Goal: Obtain resource: Obtain resource

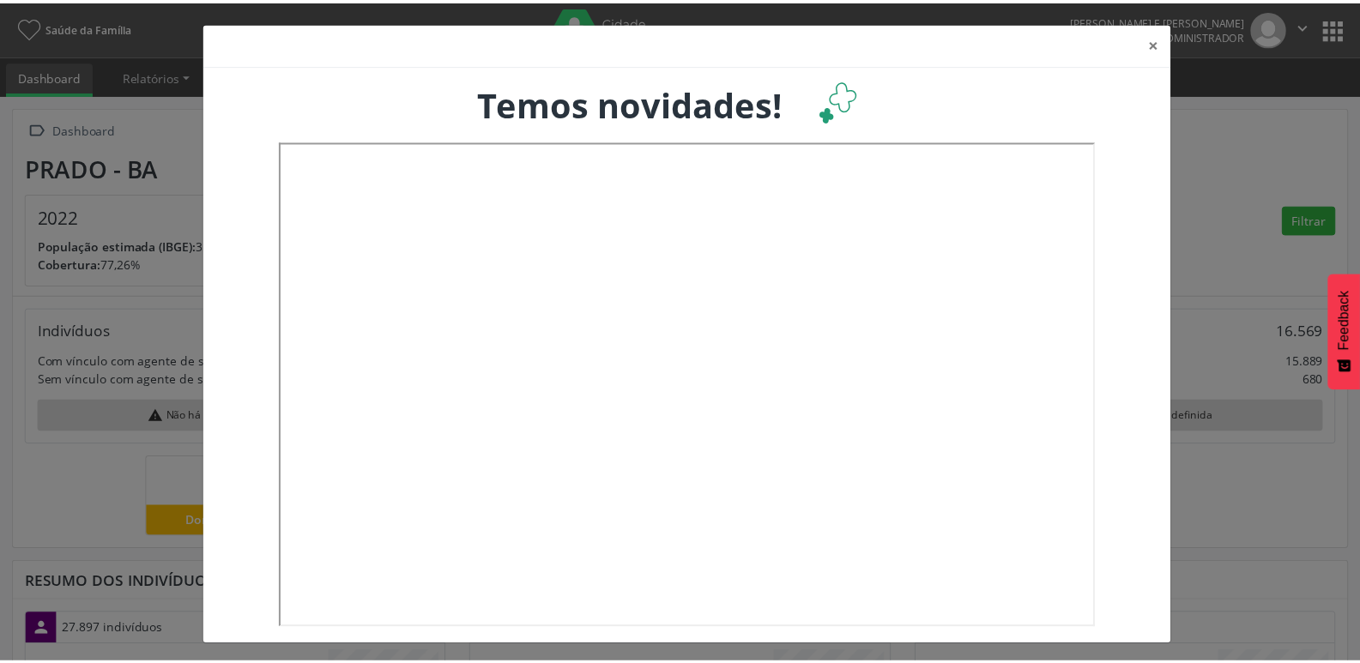
scroll to position [285, 450]
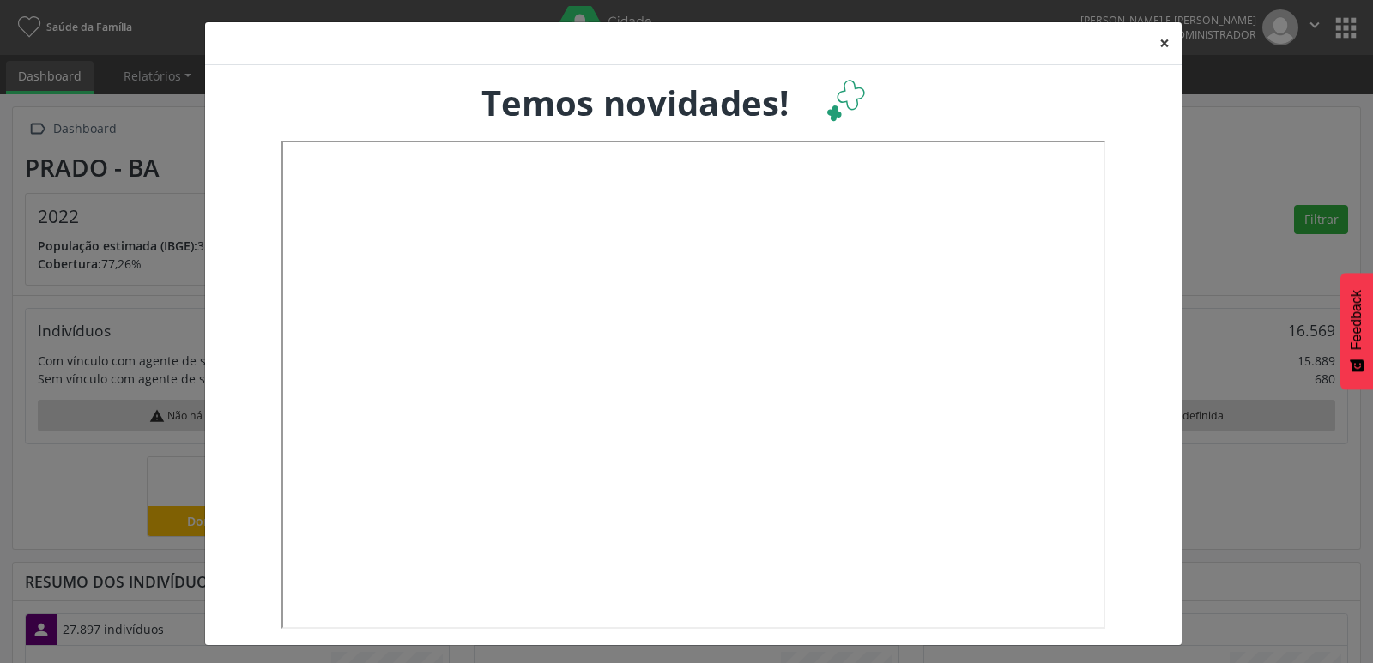
click at [1160, 45] on button "×" at bounding box center [1164, 43] width 34 height 42
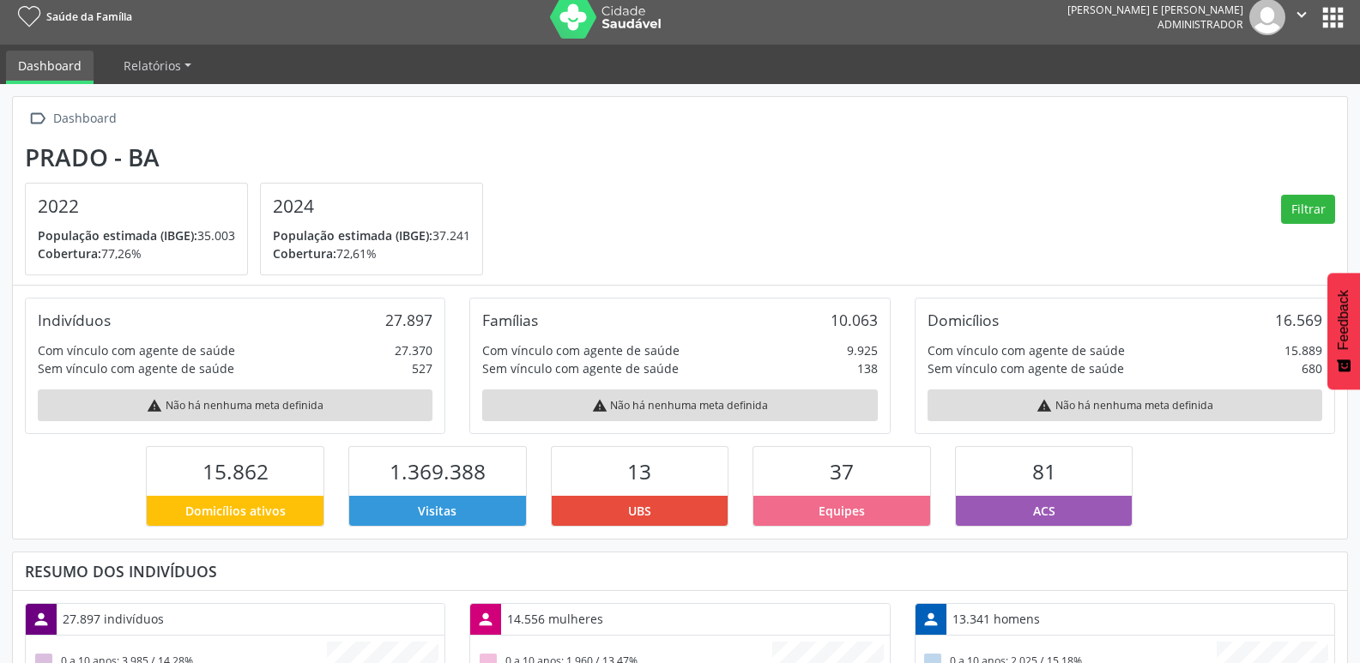
scroll to position [0, 0]
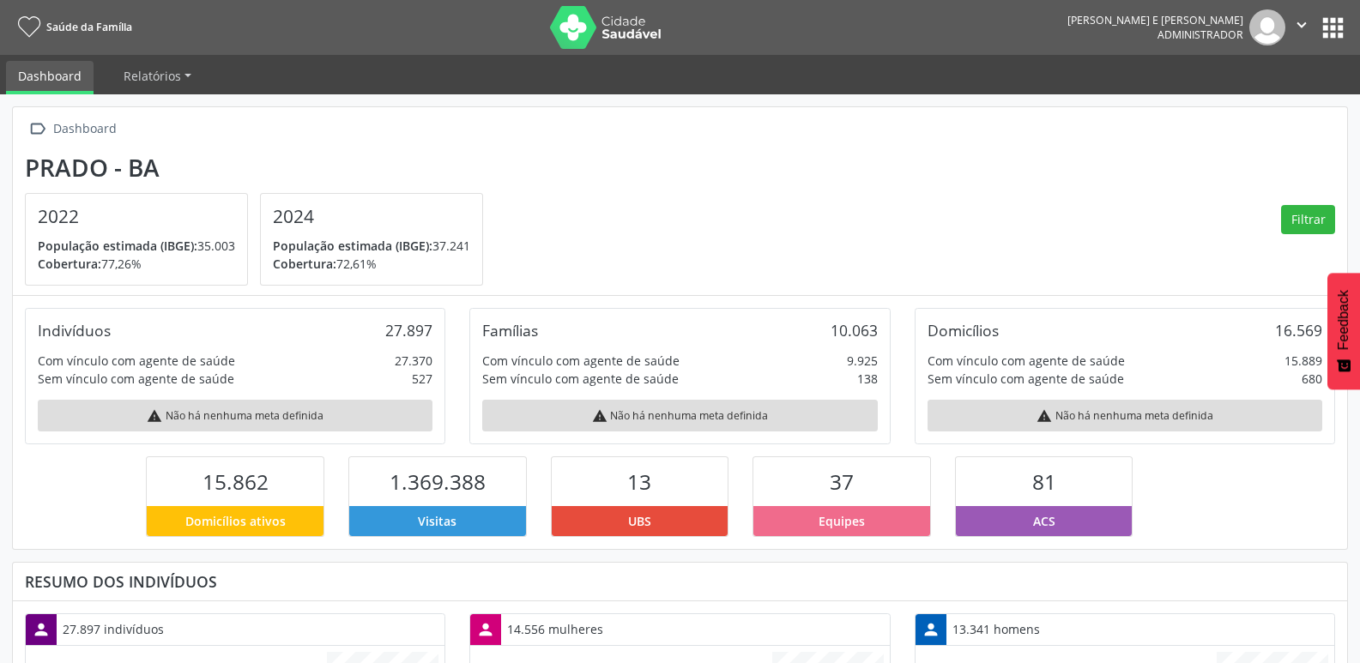
click at [1324, 35] on button "apps" at bounding box center [1333, 28] width 30 height 30
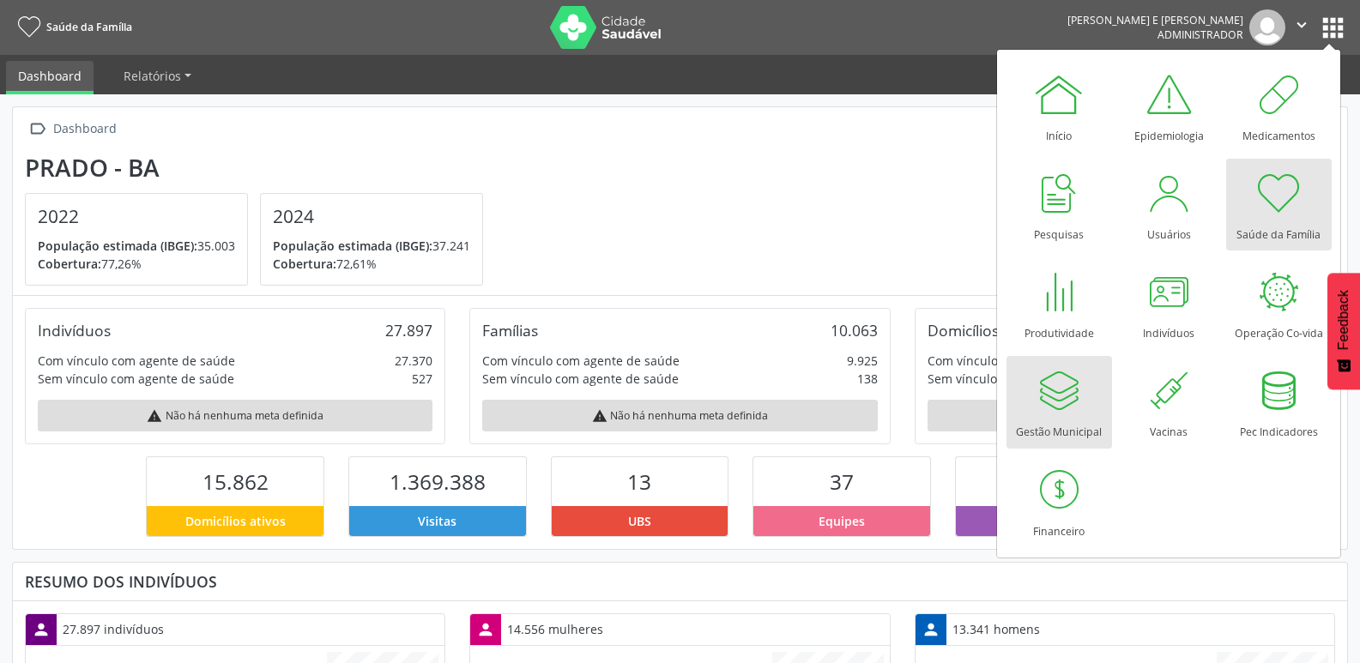
click at [1074, 390] on div at bounding box center [1058, 390] width 51 height 51
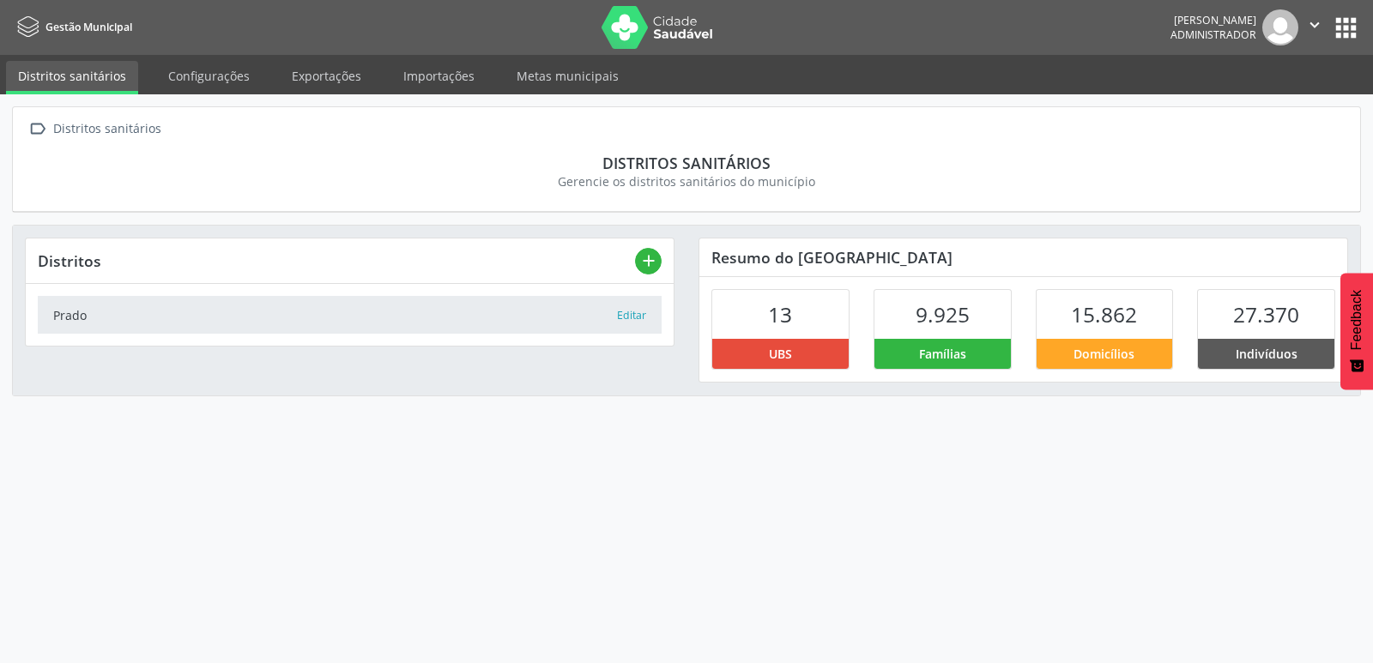
click at [1335, 33] on button "apps" at bounding box center [1345, 28] width 30 height 30
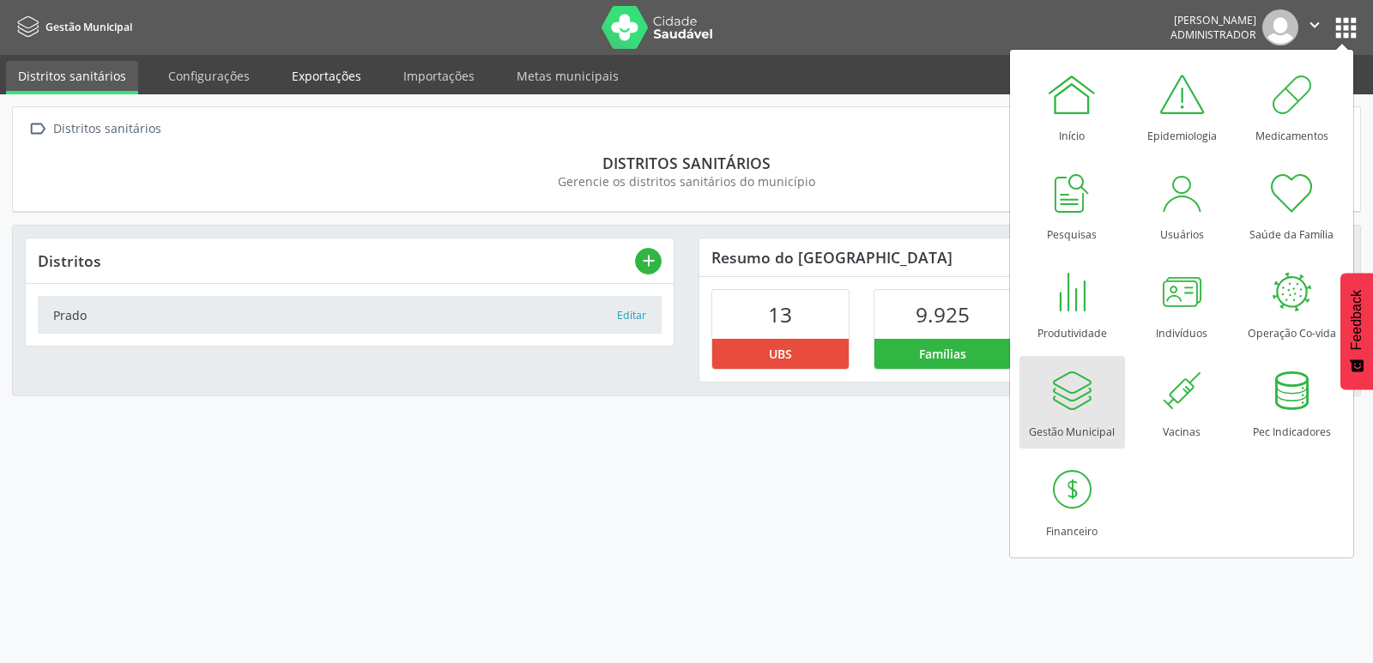
click at [362, 70] on link "Exportações" at bounding box center [327, 76] width 94 height 30
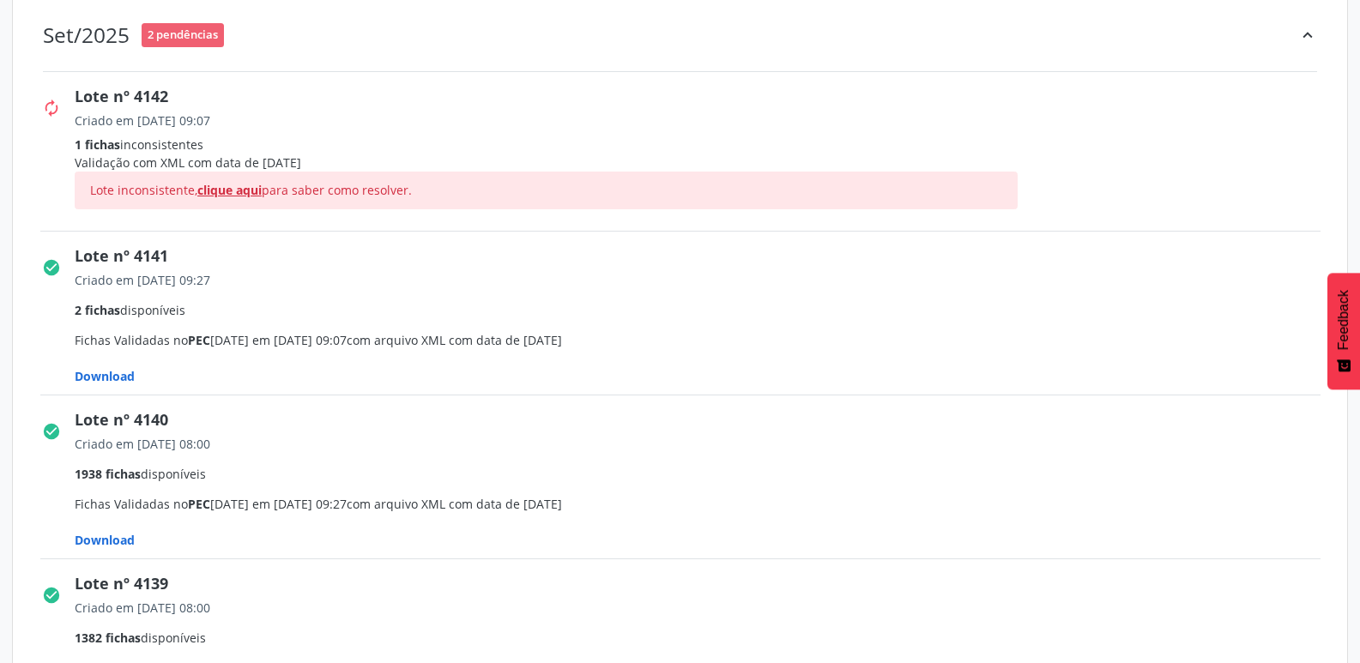
scroll to position [343, 0]
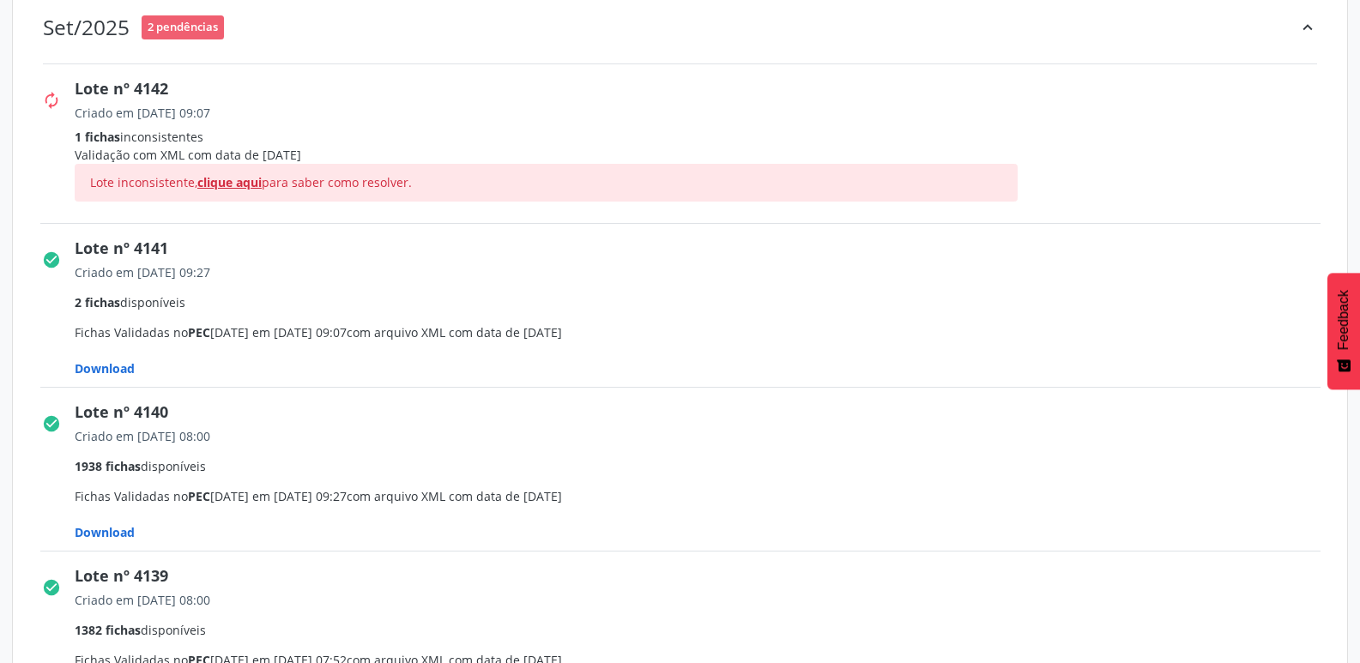
click at [249, 184] on span "clique aqui" at bounding box center [229, 182] width 64 height 16
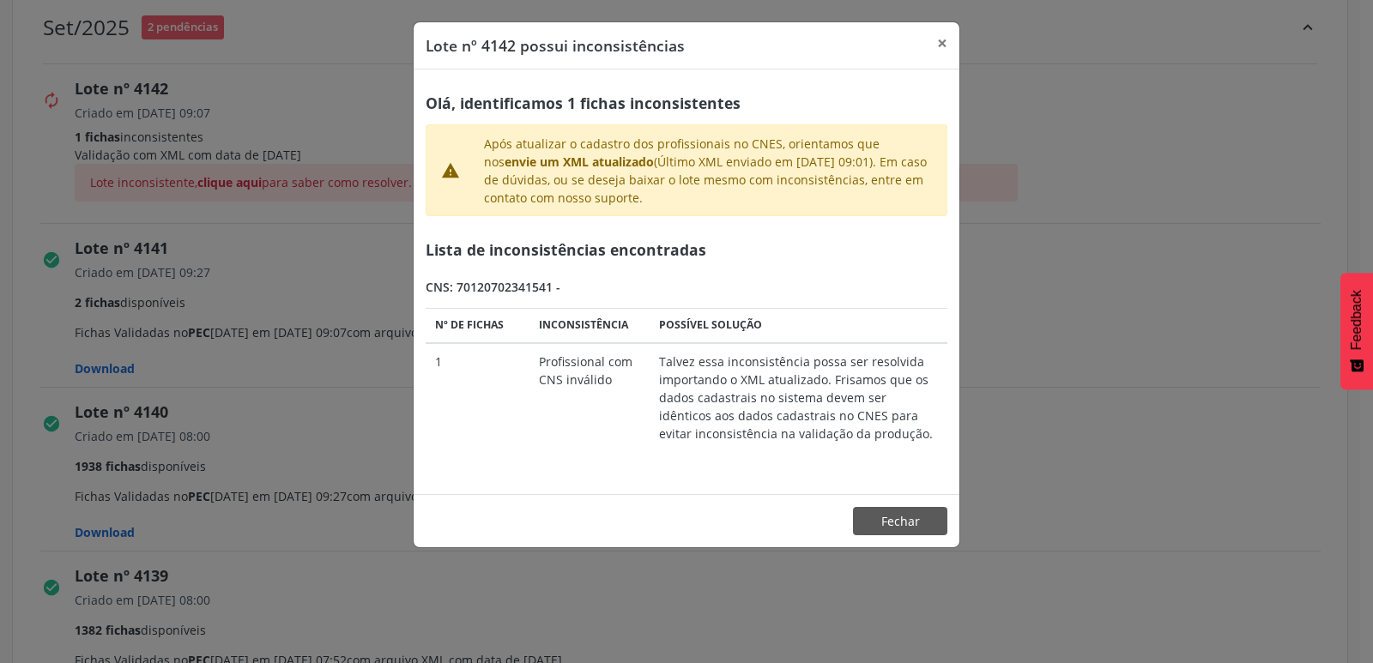
click at [496, 282] on div "CNS: 70120702341541 -" at bounding box center [686, 287] width 522 height 18
copy div "70120702341541"
click at [941, 45] on button "×" at bounding box center [942, 43] width 34 height 42
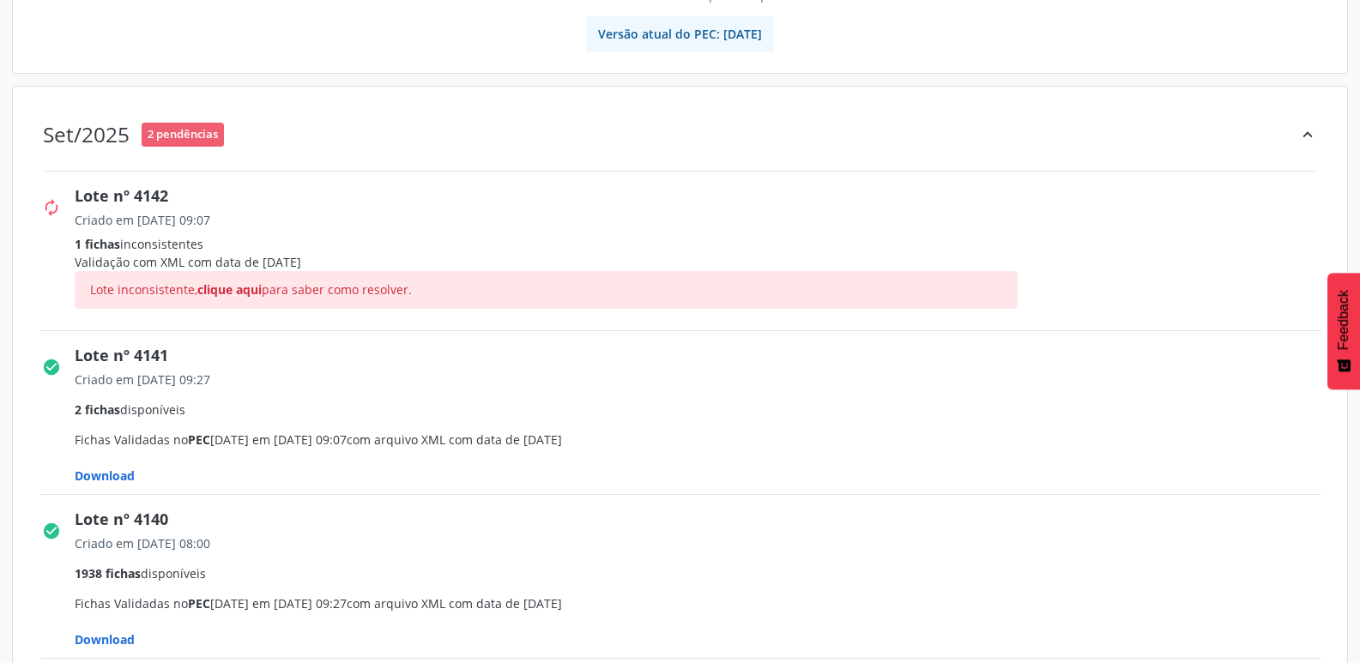
scroll to position [0, 0]
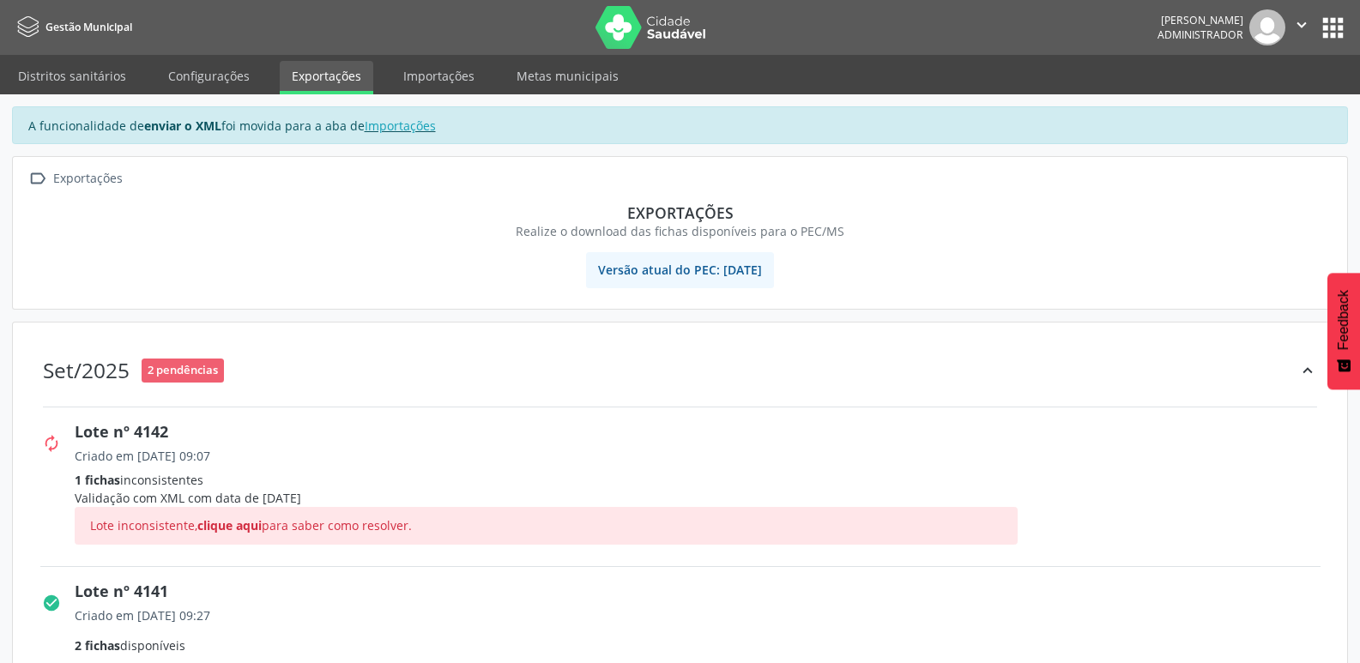
click at [1299, 24] on icon "" at bounding box center [1301, 24] width 19 height 19
click at [655, 26] on img at bounding box center [651, 27] width 112 height 43
